Goal: Transaction & Acquisition: Register for event/course

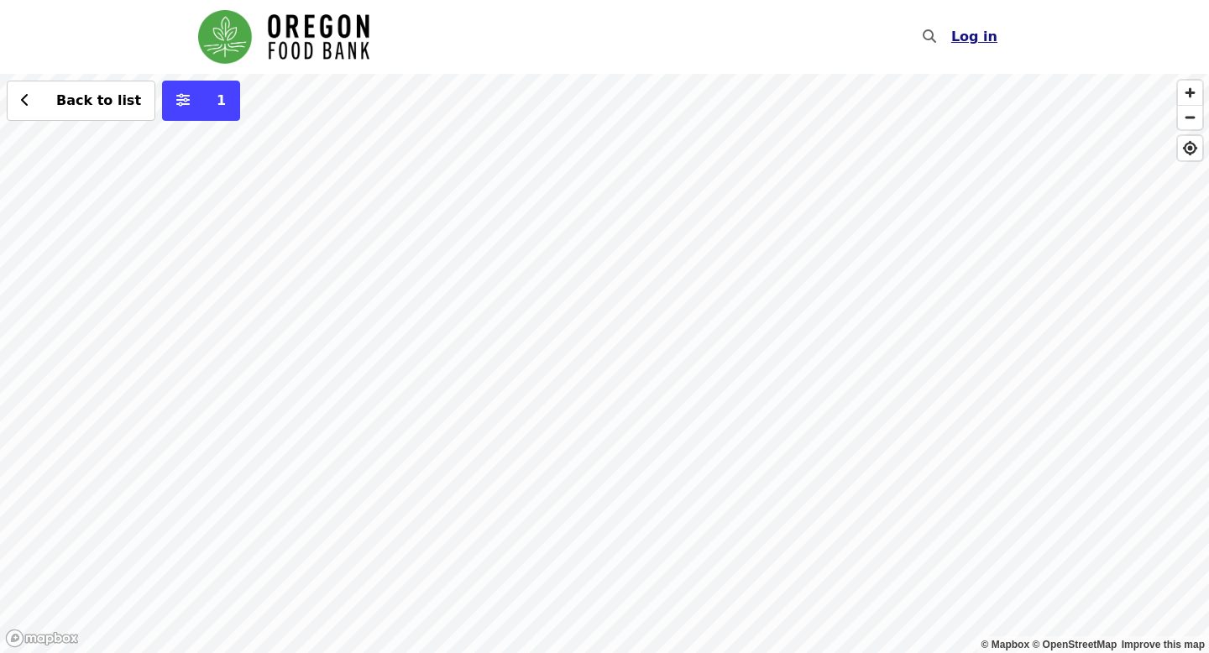
click at [972, 39] on span "Log in" at bounding box center [974, 37] width 46 height 16
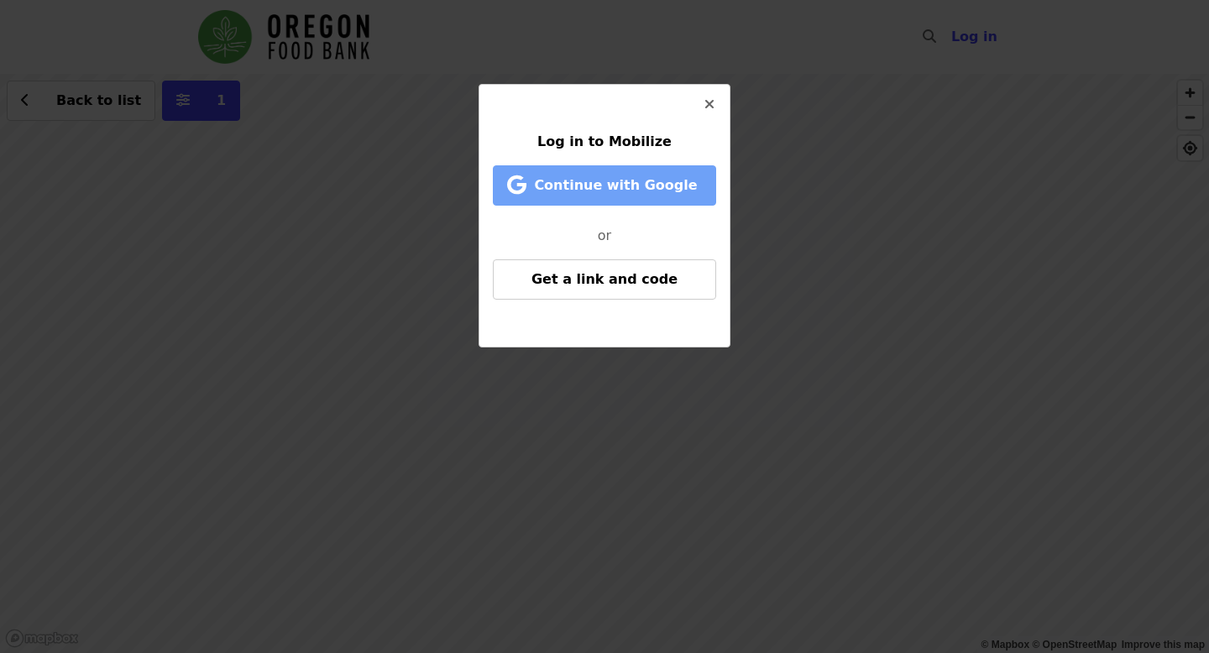
click at [663, 182] on span "Continue with Google" at bounding box center [615, 185] width 163 height 16
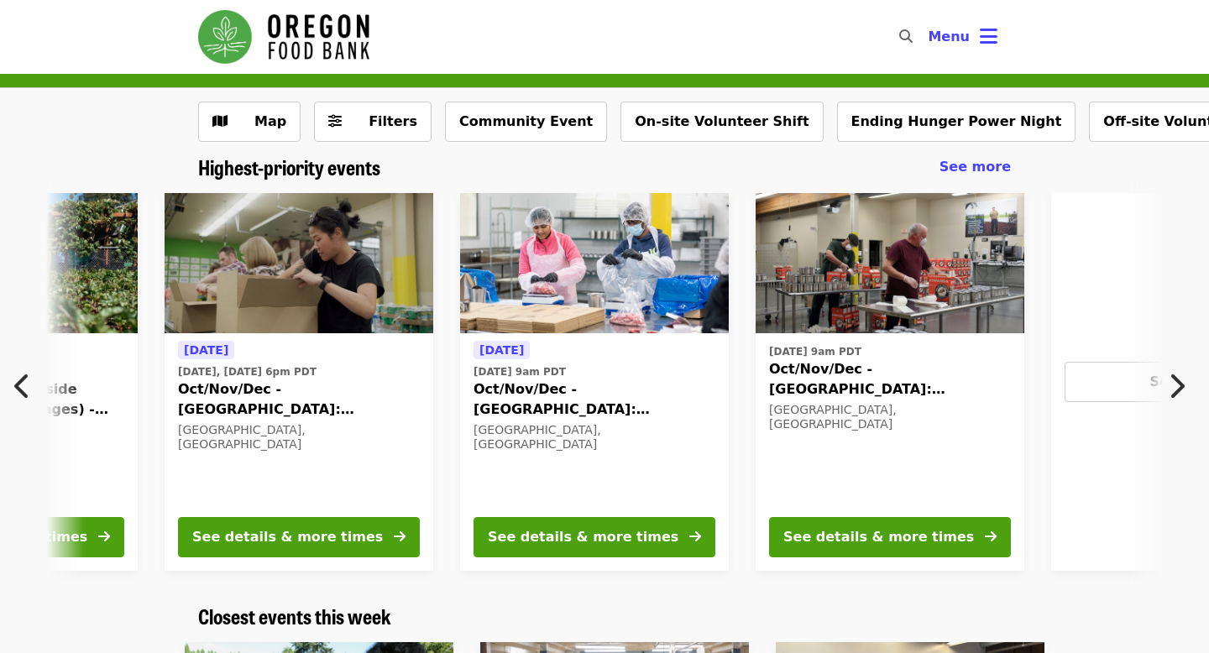
scroll to position [0, 312]
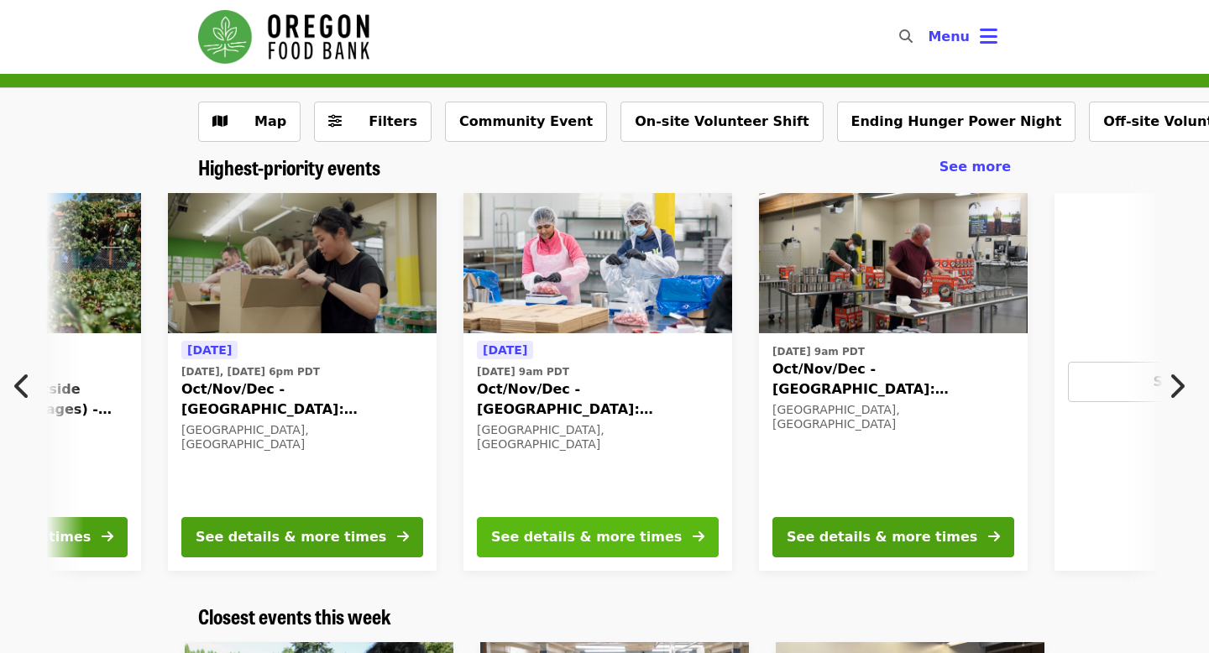
click at [523, 538] on div "See details & more times" at bounding box center [586, 537] width 191 height 20
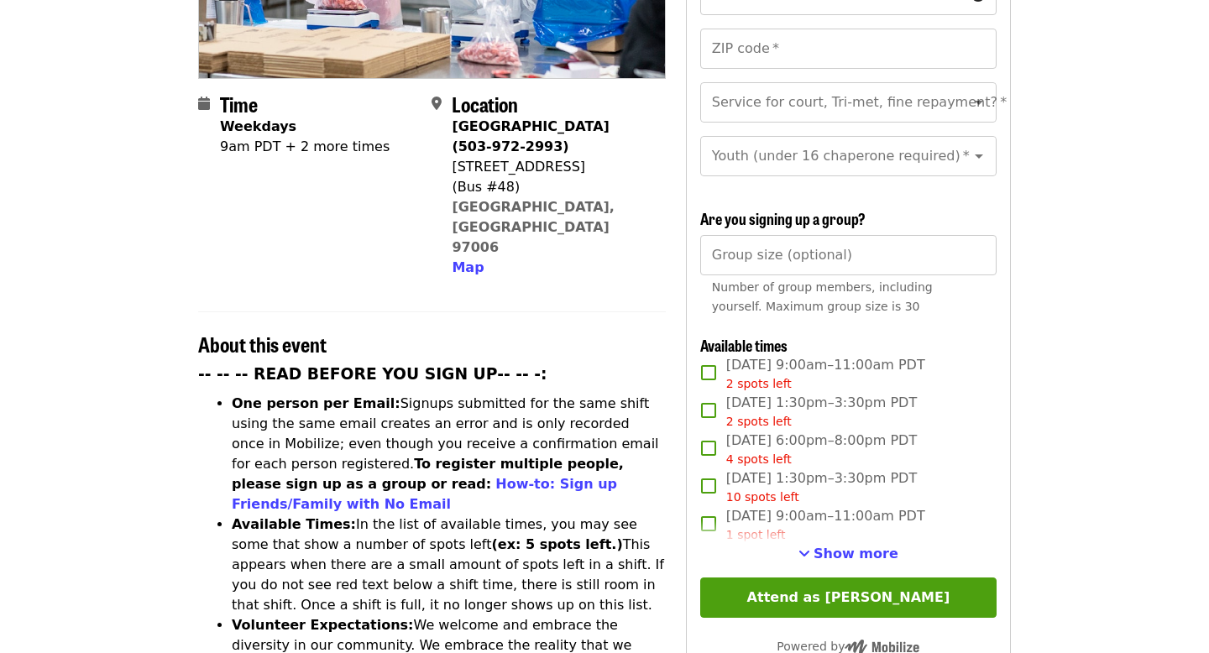
scroll to position [360, 0]
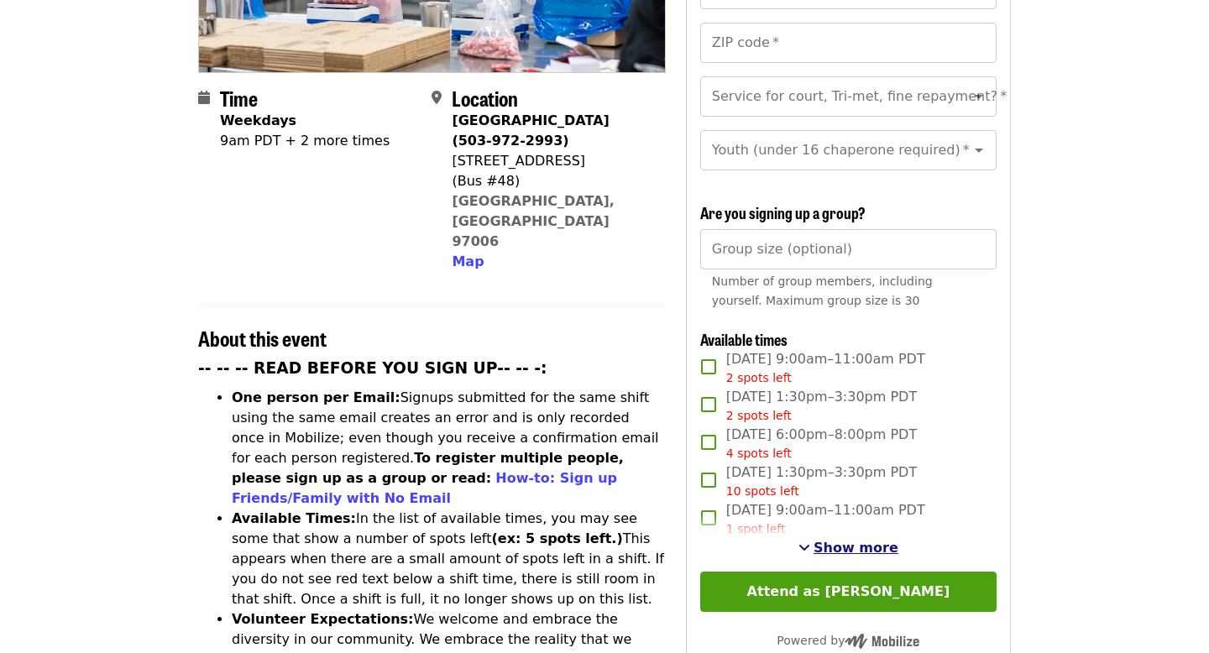
click at [810, 541] on span "See more timeslots" at bounding box center [805, 547] width 12 height 13
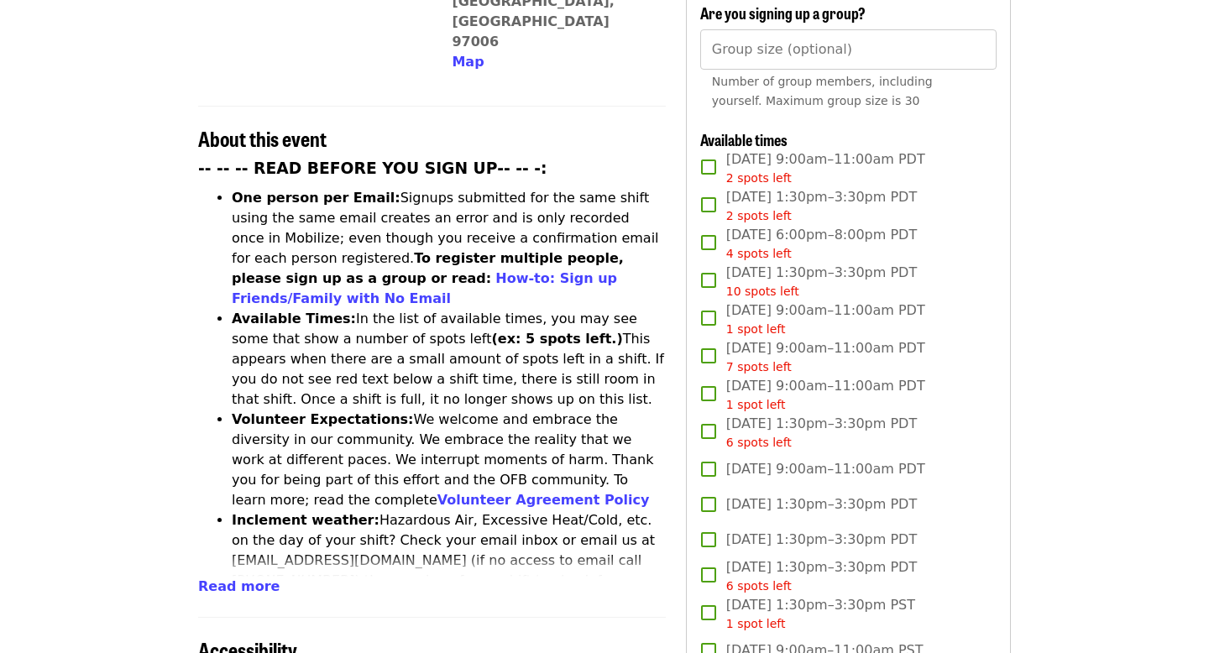
scroll to position [552, 0]
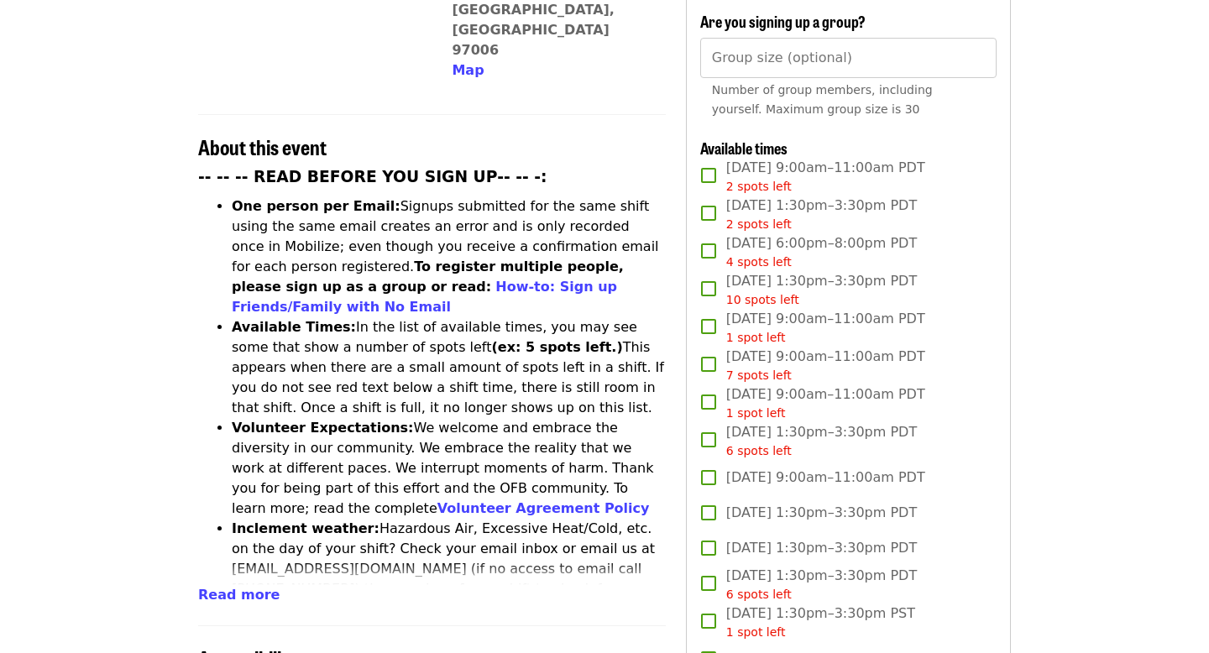
click at [774, 233] on span "[DATE] 6:00pm–8:00pm PDT 4 spots left" at bounding box center [821, 252] width 191 height 38
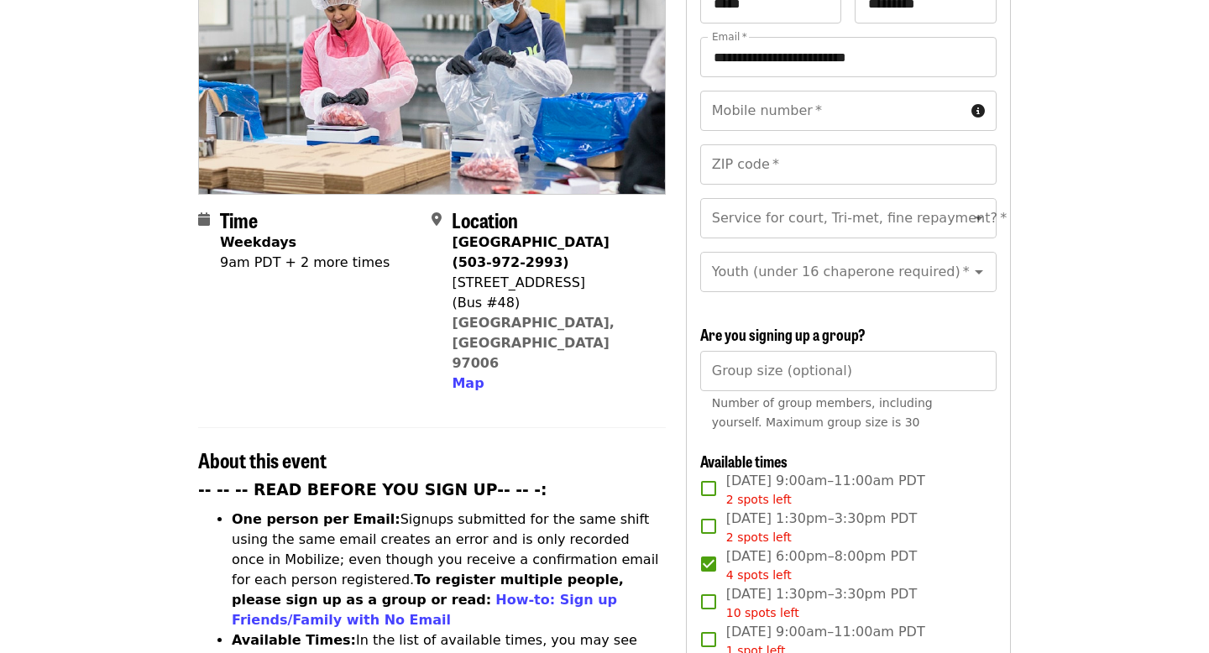
scroll to position [237, 0]
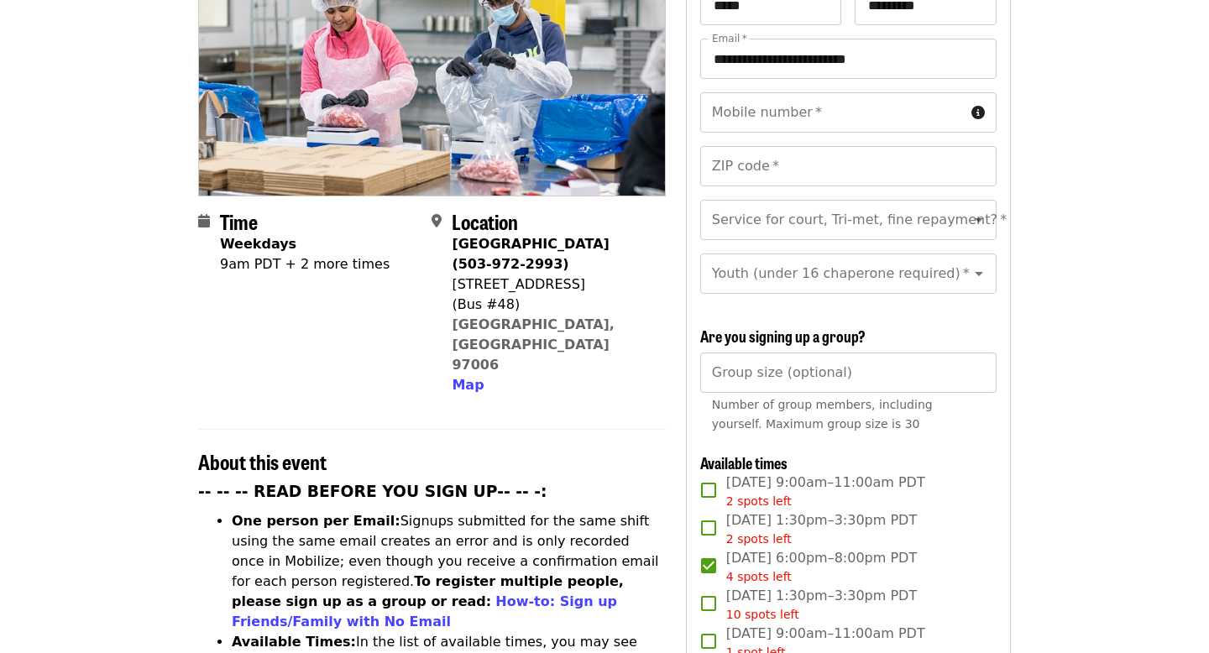
drag, startPoint x: 453, startPoint y: 259, endPoint x: 586, endPoint y: 259, distance: 133.5
click at [586, 275] on div "1870 NW 173rd Ave" at bounding box center [552, 285] width 200 height 20
copy div "1870 NW 173rd Ave"
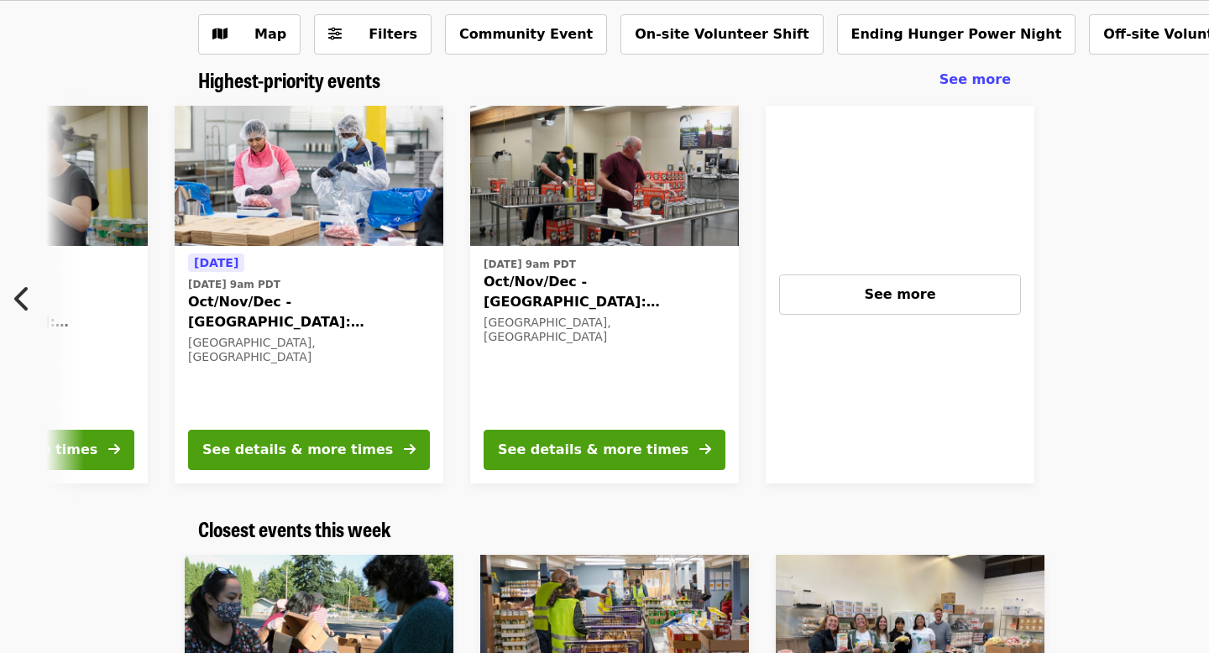
scroll to position [0, 608]
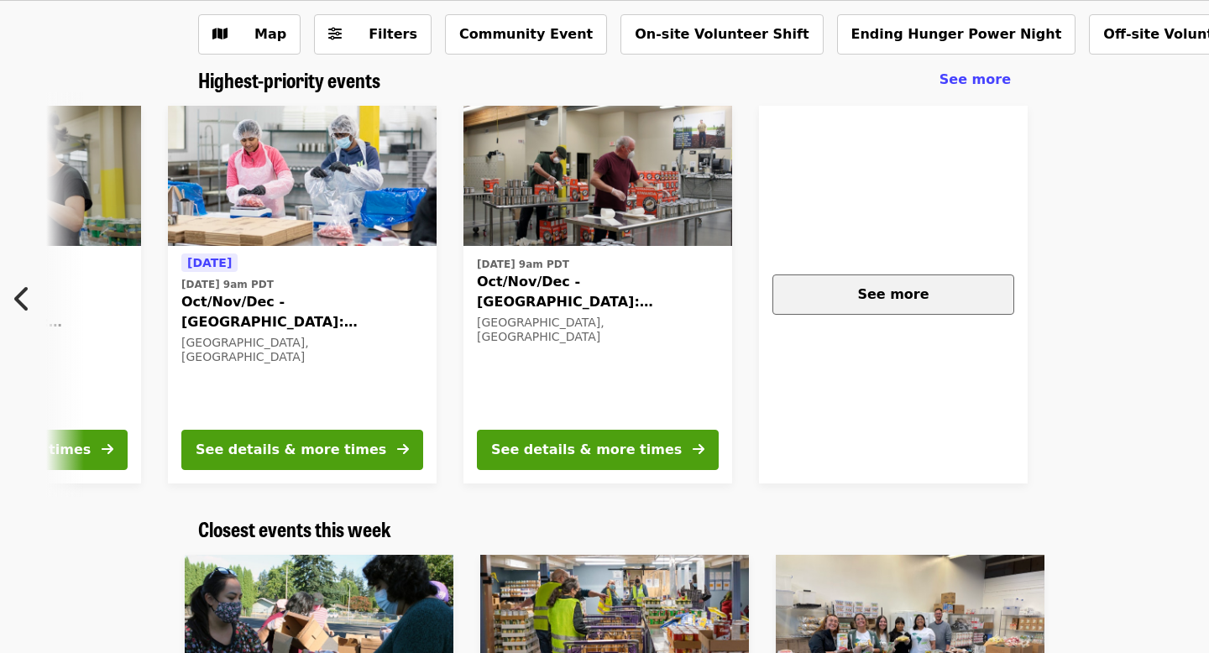
click at [927, 286] on div "See more" at bounding box center [893, 295] width 213 height 20
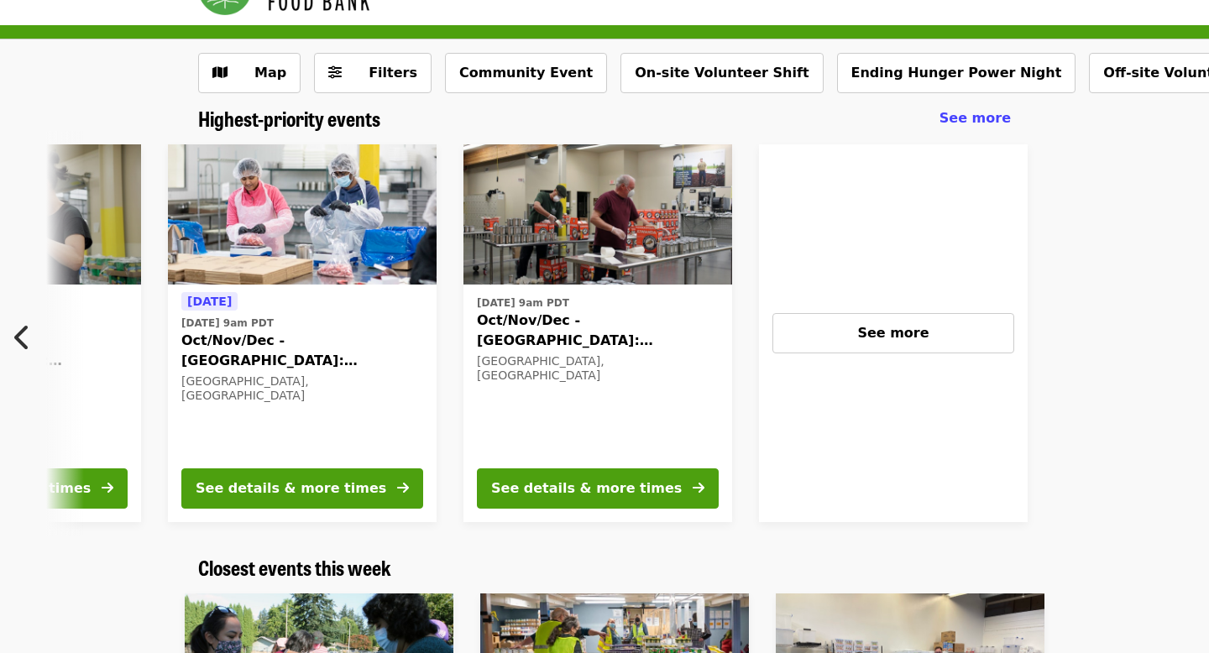
scroll to position [0, 0]
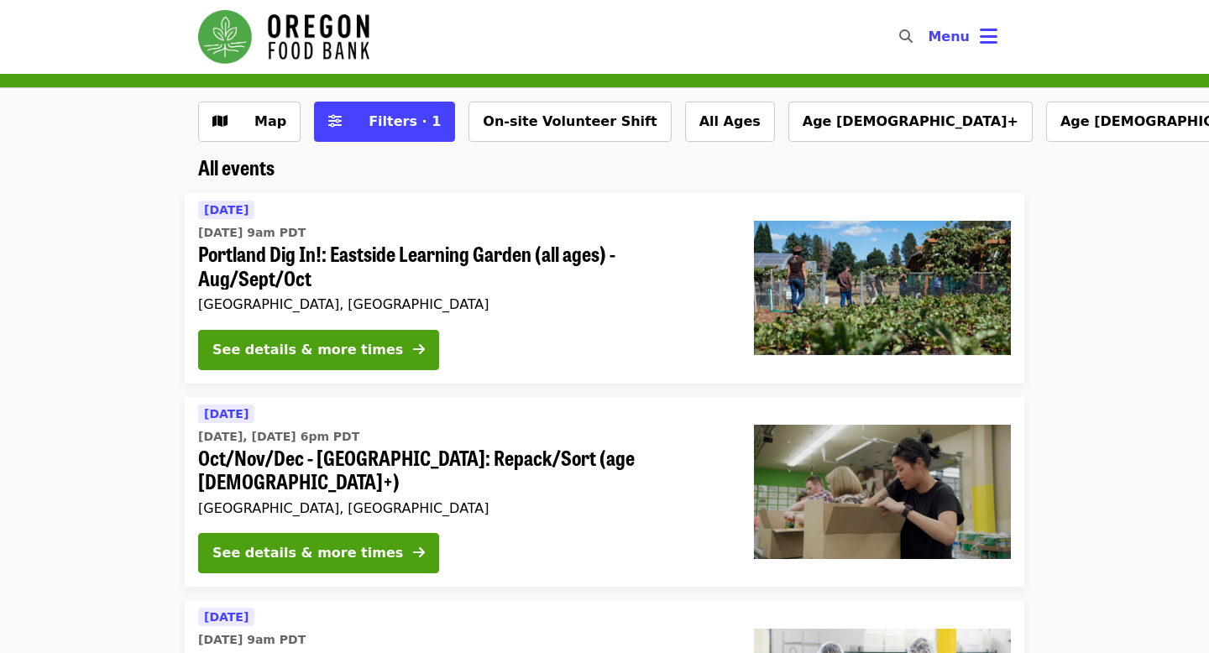
click at [550, 248] on span "Portland Dig In!: Eastside Learning Garden (all ages) - Aug/Sept/Oct" at bounding box center [462, 266] width 529 height 49
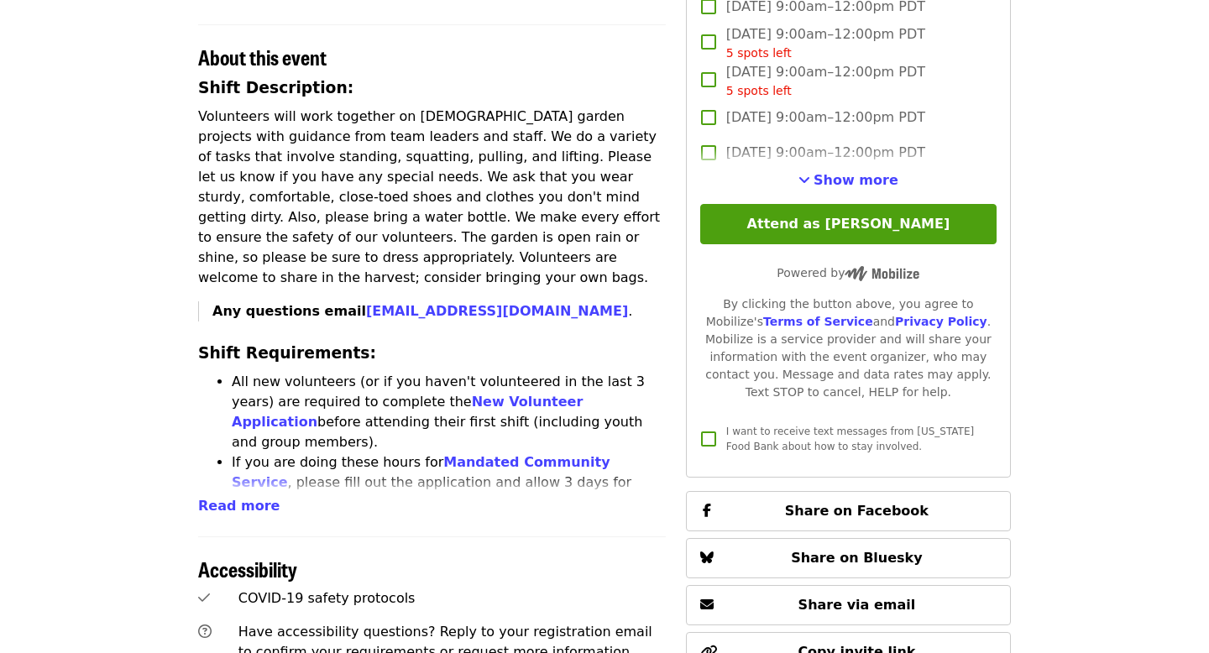
scroll to position [556, 0]
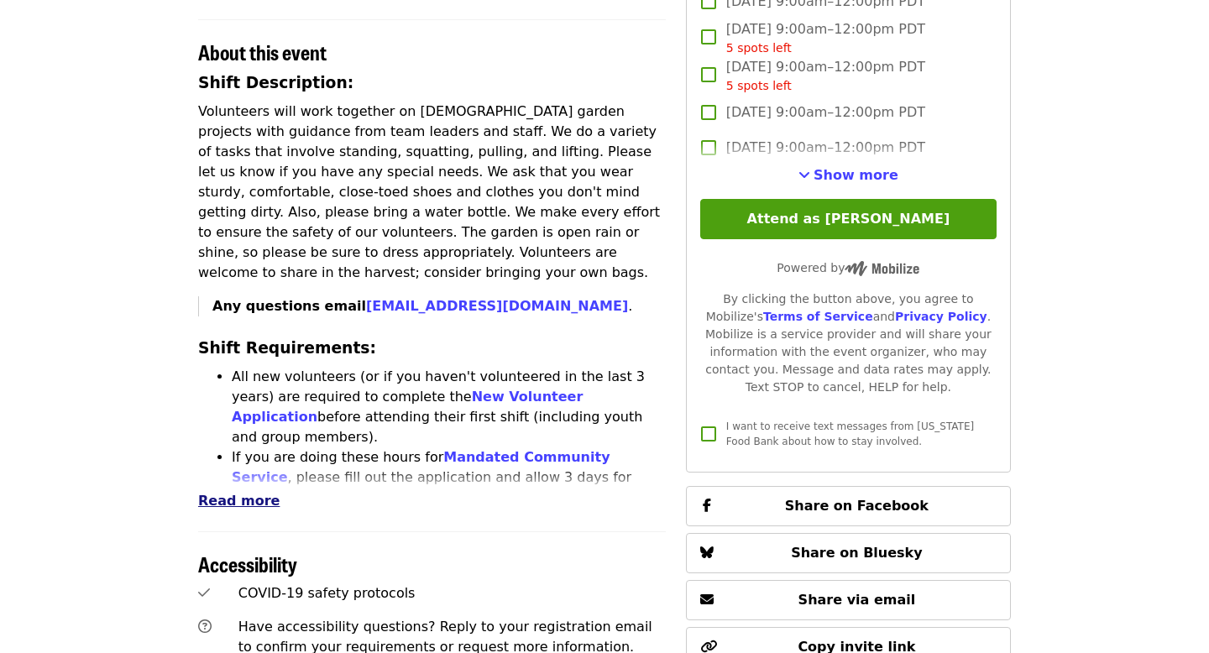
click at [251, 493] on span "Read more" at bounding box center [238, 501] width 81 height 16
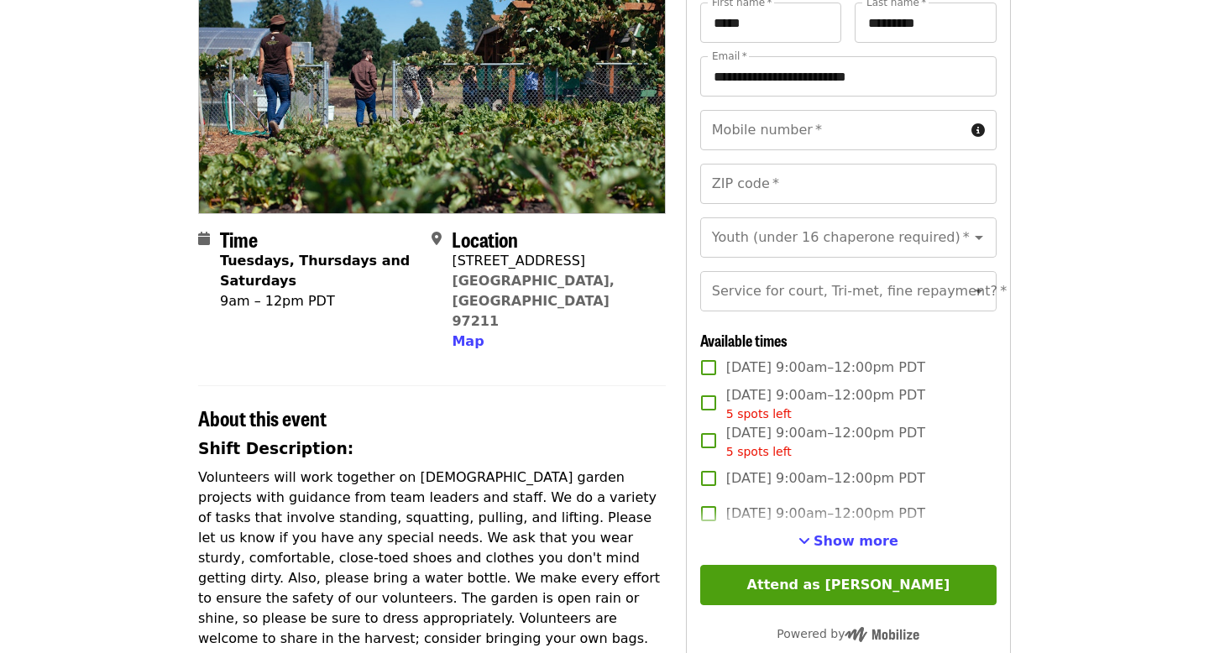
scroll to position [180, 0]
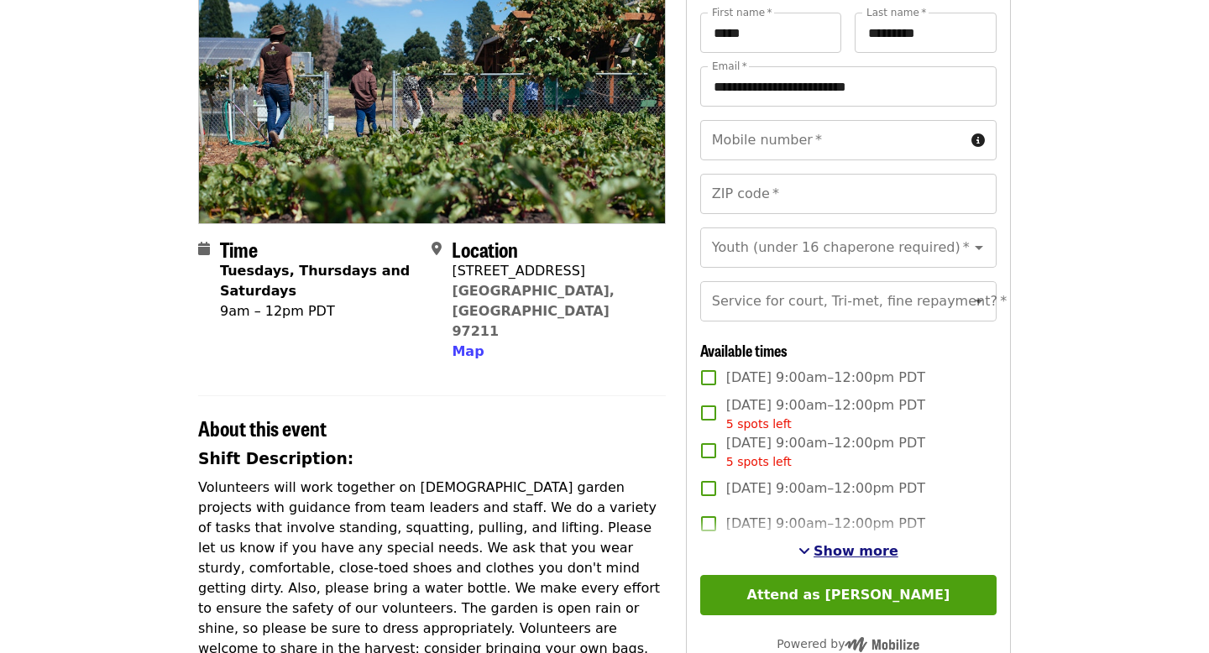
click at [849, 552] on span "Show more" at bounding box center [856, 551] width 85 height 16
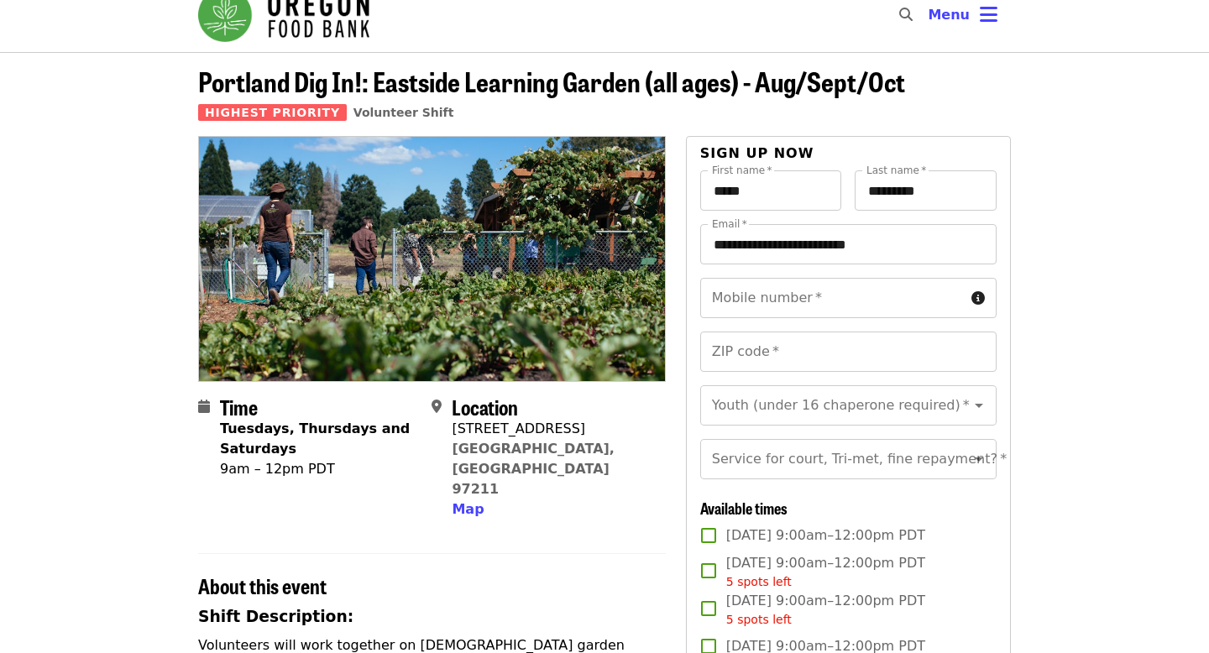
scroll to position [0, 0]
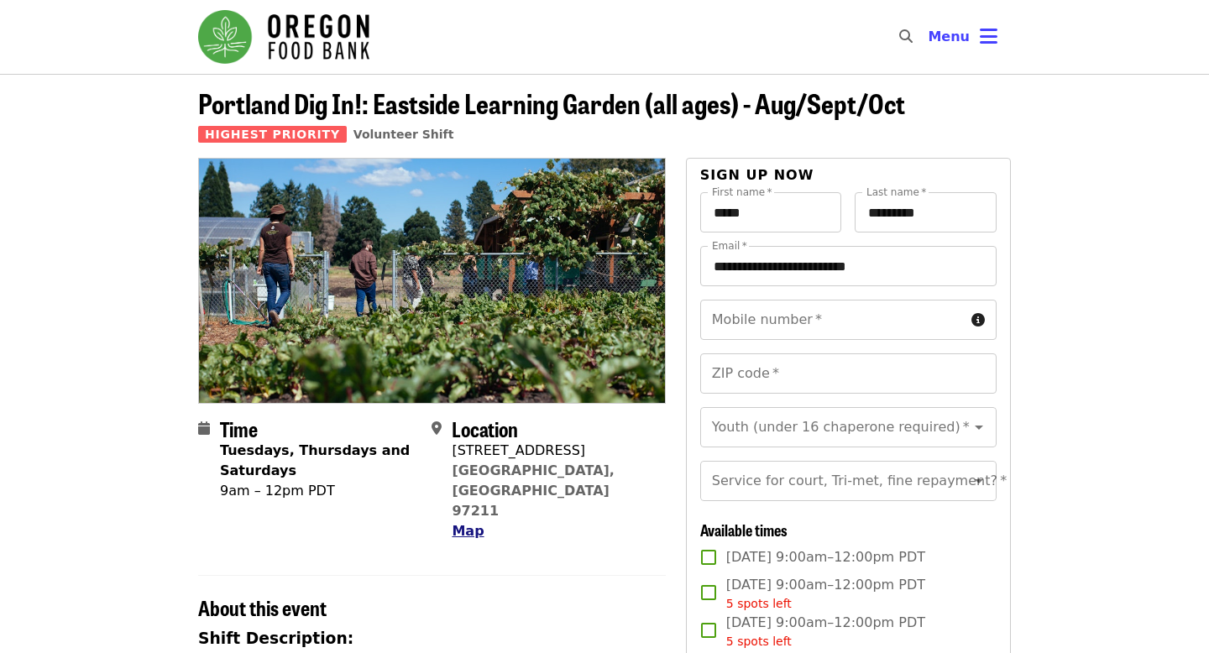
click at [467, 523] on span "Map" at bounding box center [468, 531] width 32 height 16
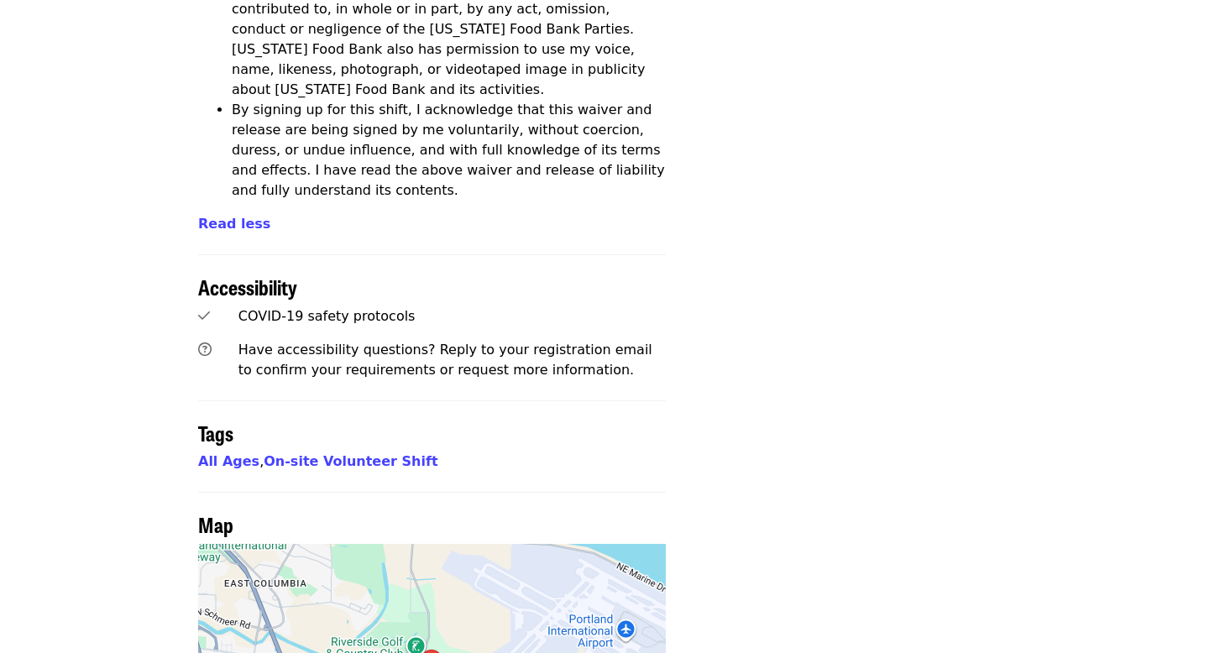
scroll to position [3662, 0]
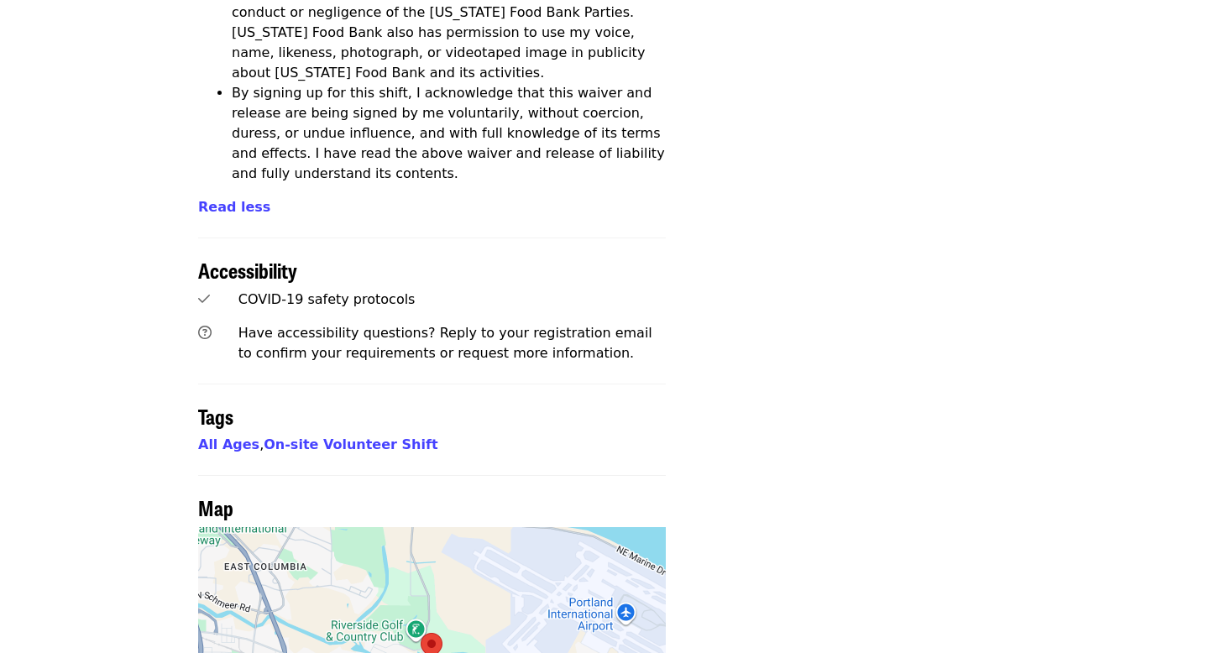
click at [427, 527] on div at bounding box center [432, 663] width 468 height 273
click at [421, 633] on area at bounding box center [421, 633] width 0 height 0
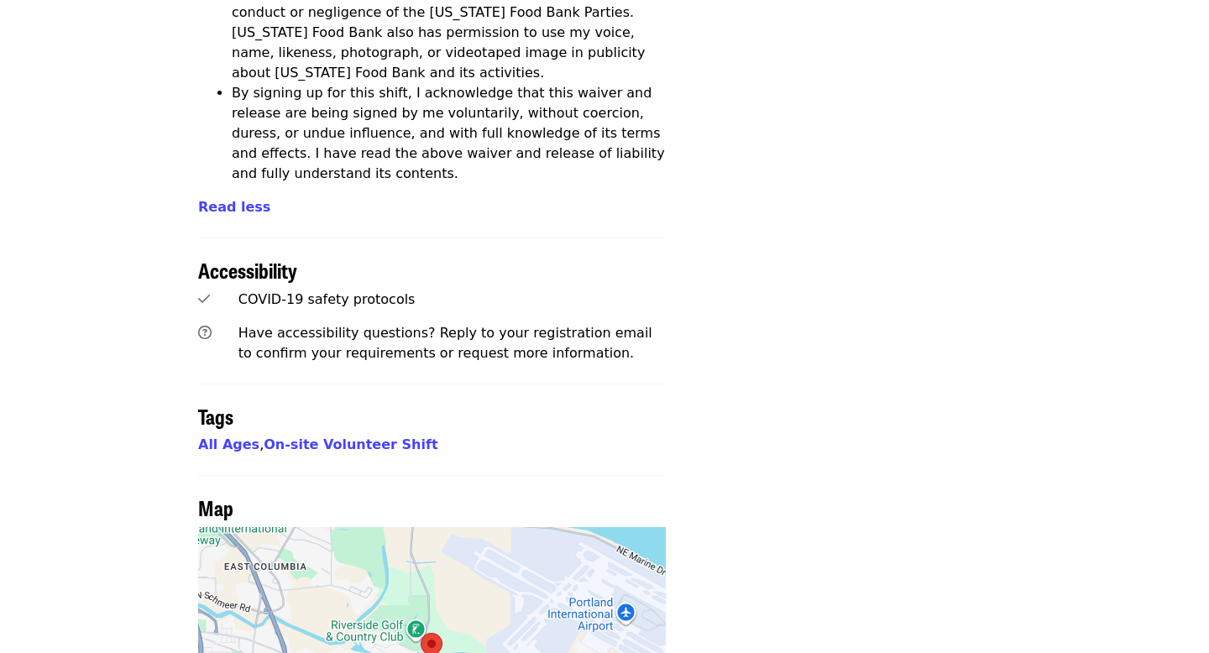
click at [421, 633] on area at bounding box center [421, 633] width 0 height 0
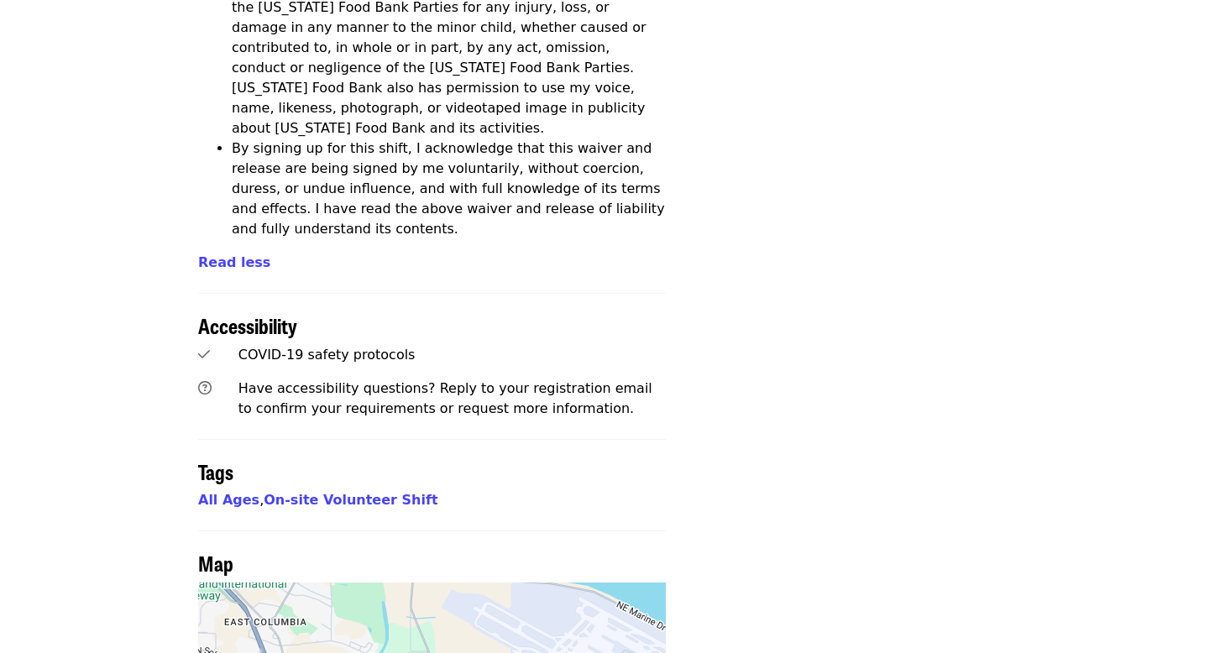
scroll to position [3601, 0]
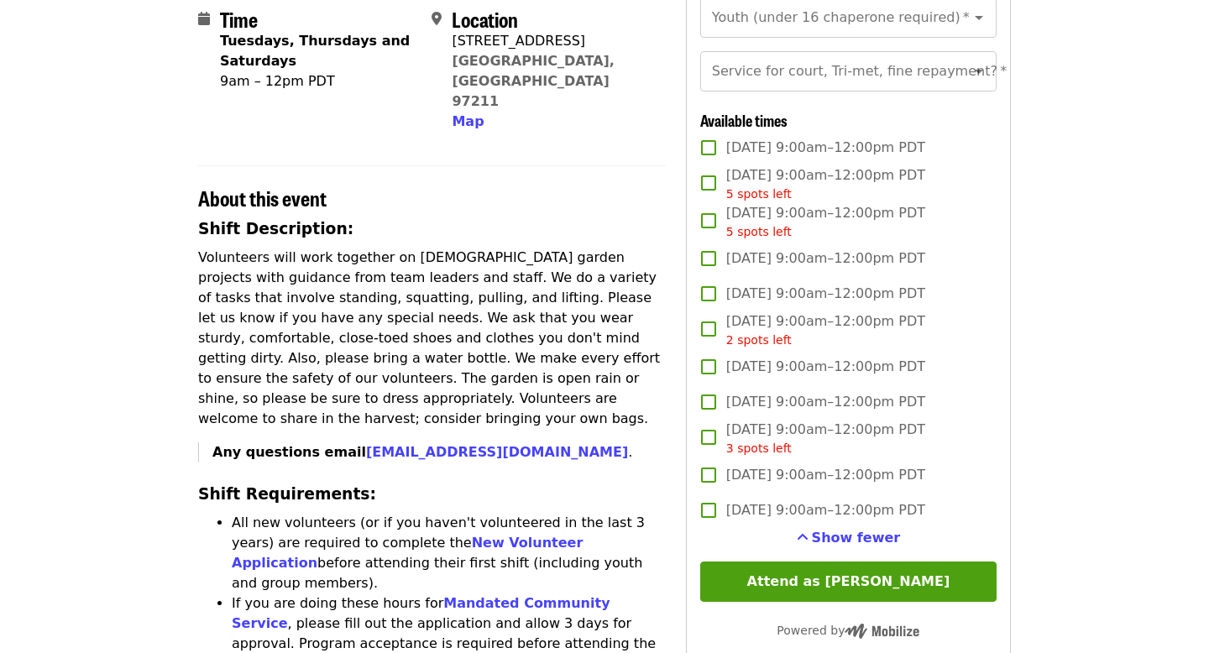
scroll to position [0, 0]
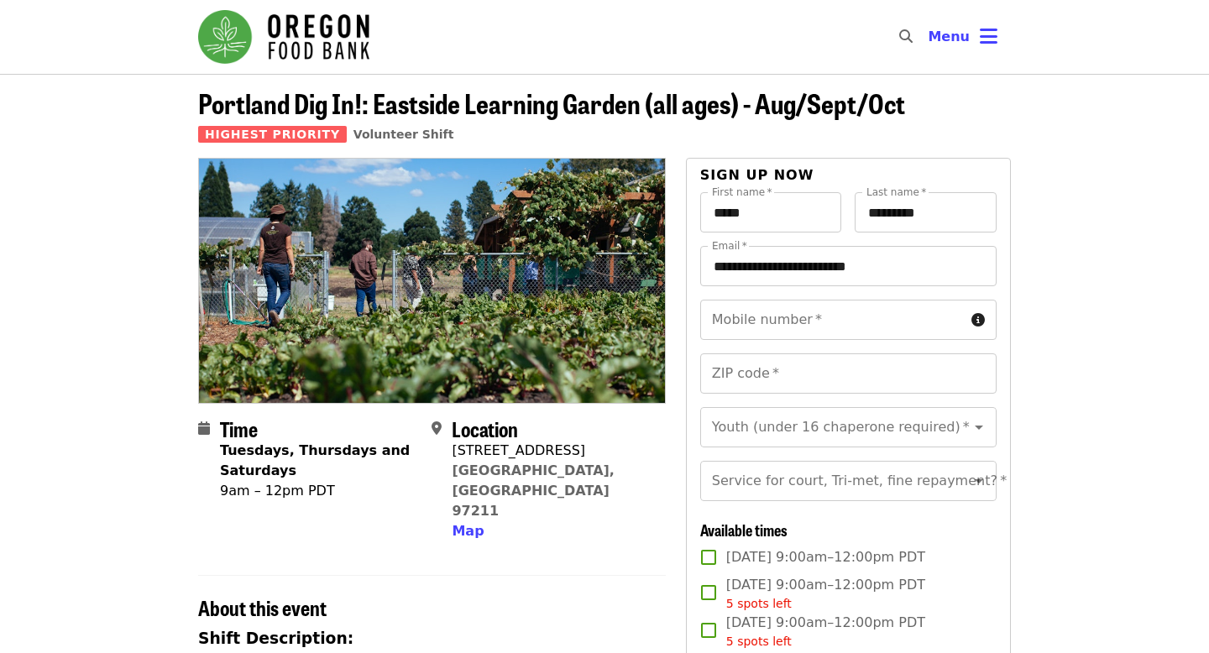
drag, startPoint x: 455, startPoint y: 453, endPoint x: 556, endPoint y: 453, distance: 100.8
click at [556, 453] on div "7910 NE 33rd Dr" at bounding box center [552, 451] width 200 height 20
drag, startPoint x: 453, startPoint y: 449, endPoint x: 584, endPoint y: 474, distance: 133.4
click at [584, 474] on div "Location 7910 NE 33rd Dr Portland, OR 97211 Map" at bounding box center [542, 479] width 220 height 125
copy span "7910 NE 33rd Dr Portland, OR 97211"
